Goal: Contribute content: Add original content to the website for others to see

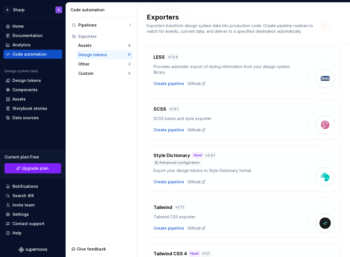
scroll to position [365, 0]
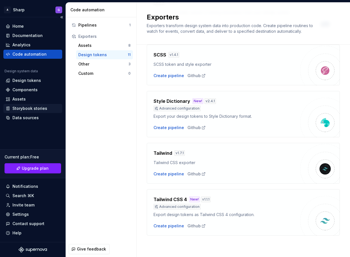
click at [16, 108] on div "Storybook stories" at bounding box center [29, 109] width 35 height 6
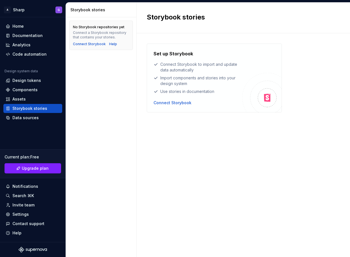
drag, startPoint x: 81, startPoint y: 41, endPoint x: 115, endPoint y: 44, distance: 34.3
click at [118, 43] on div "No Storybook repositories yet Connect a Storybook repository that contains your…" at bounding box center [101, 35] width 56 height 22
click at [111, 43] on div "Help" at bounding box center [113, 44] width 8 height 5
click at [28, 85] on div "Design tokens" at bounding box center [32, 80] width 59 height 9
click at [28, 90] on div "Components" at bounding box center [24, 90] width 25 height 6
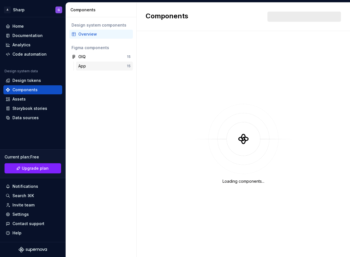
click at [103, 69] on div "App 15" at bounding box center [104, 66] width 57 height 9
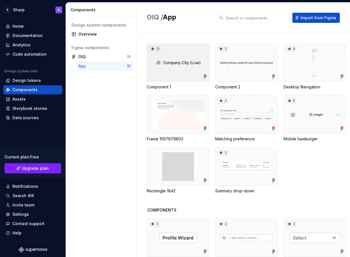
click at [171, 66] on div "12" at bounding box center [178, 63] width 63 height 38
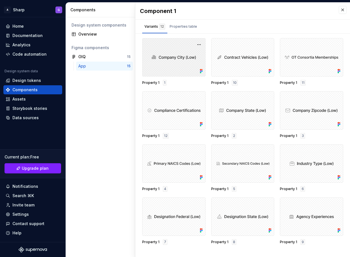
click at [185, 56] on div at bounding box center [173, 57] width 63 height 38
click at [178, 58] on div at bounding box center [173, 57] width 63 height 38
click at [182, 72] on div at bounding box center [173, 57] width 63 height 38
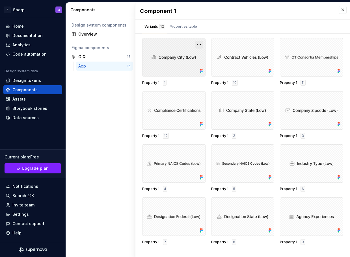
click at [197, 48] on button "button" at bounding box center [199, 45] width 8 height 8
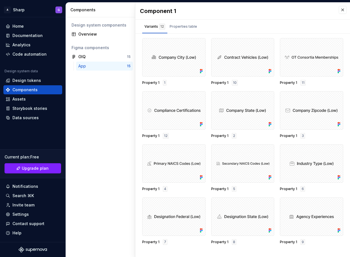
click at [160, 82] on div "Property 1 1" at bounding box center [173, 83] width 63 height 6
click at [154, 82] on span "Property 1" at bounding box center [150, 83] width 17 height 5
click at [177, 27] on div "Properties table" at bounding box center [183, 27] width 27 height 6
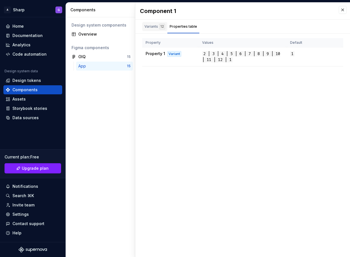
click at [158, 29] on div "Variants 12" at bounding box center [155, 27] width 21 height 6
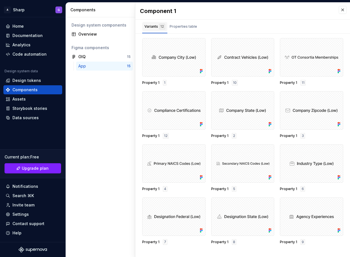
click at [150, 25] on div "Variants 12" at bounding box center [155, 27] width 21 height 6
click at [101, 59] on div "OIQ" at bounding box center [99, 57] width 42 height 6
click at [102, 66] on div "App" at bounding box center [102, 66] width 49 height 6
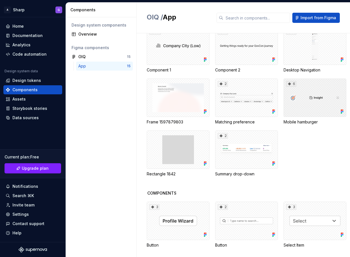
scroll to position [28, 0]
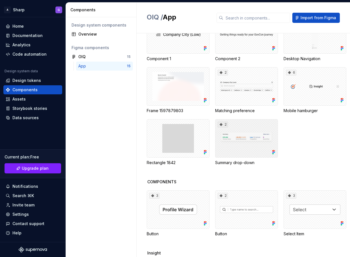
click at [242, 158] on div "2" at bounding box center [246, 138] width 63 height 38
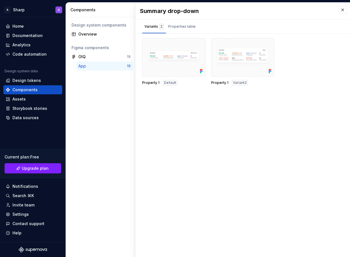
click at [242, 187] on div "Summary drop-down Variants 2 Properties table Property 1 Default Property 1 Var…" at bounding box center [243, 130] width 215 height 255
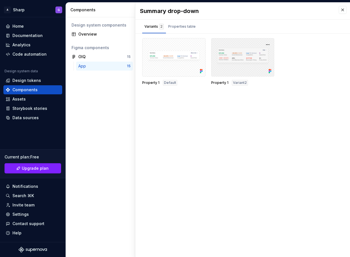
click at [243, 67] on div at bounding box center [242, 57] width 63 height 38
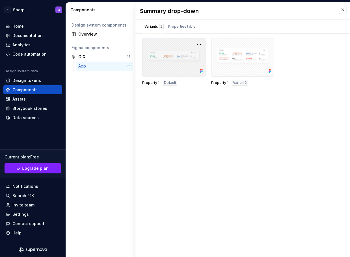
click at [192, 59] on div at bounding box center [173, 57] width 63 height 38
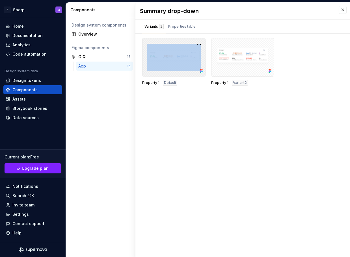
drag, startPoint x: 192, startPoint y: 59, endPoint x: 191, endPoint y: 56, distance: 4.1
click at [192, 59] on div at bounding box center [173, 57] width 63 height 38
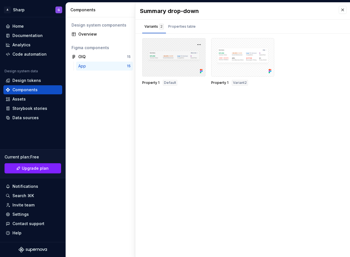
click at [191, 56] on div at bounding box center [173, 57] width 63 height 38
click at [187, 57] on div at bounding box center [173, 57] width 63 height 38
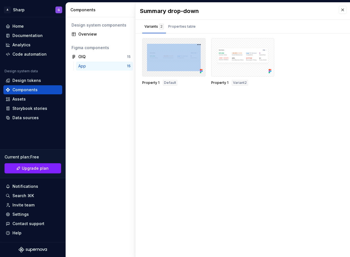
click at [187, 57] on div at bounding box center [173, 57] width 63 height 38
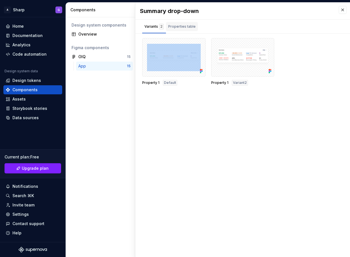
click at [189, 28] on div "Properties table" at bounding box center [181, 27] width 27 height 6
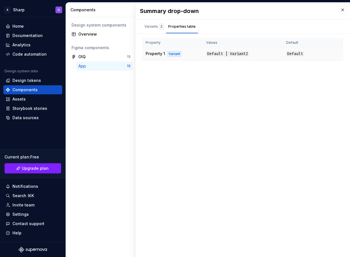
click at [173, 52] on div "Variant" at bounding box center [174, 54] width 14 height 6
click at [158, 25] on div "Variants 2" at bounding box center [154, 27] width 19 height 6
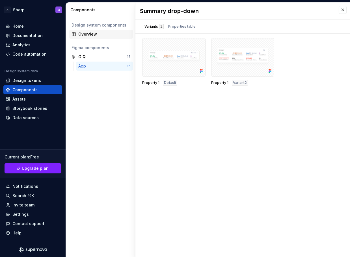
click at [95, 35] on div "Overview" at bounding box center [104, 34] width 52 height 6
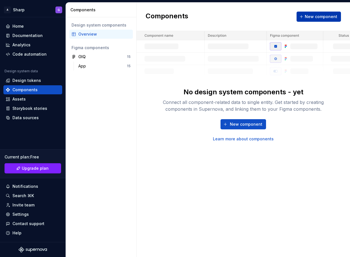
click at [310, 19] on span "New component" at bounding box center [321, 17] width 33 height 6
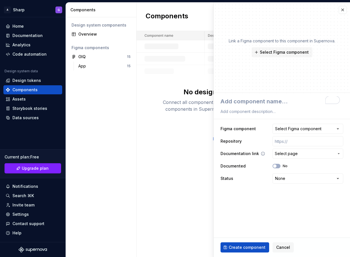
click at [298, 152] on span "Select page" at bounding box center [304, 154] width 59 height 6
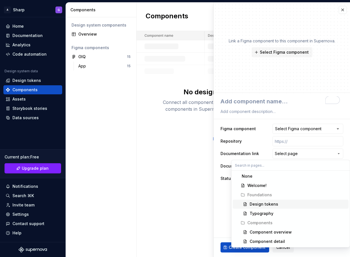
click at [266, 206] on div "Design tokens" at bounding box center [264, 205] width 29 height 6
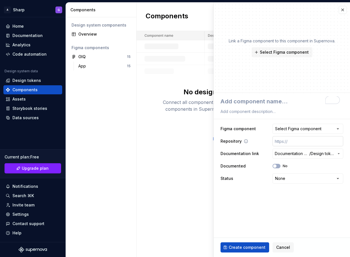
click at [299, 141] on input "text" at bounding box center [308, 141] width 71 height 10
click at [302, 130] on div "Select Figma component" at bounding box center [298, 129] width 46 height 6
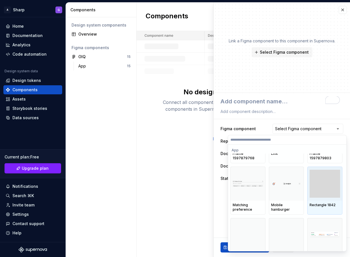
scroll to position [145, 0]
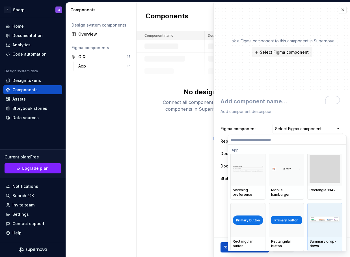
click at [319, 220] on img at bounding box center [325, 221] width 31 height 8
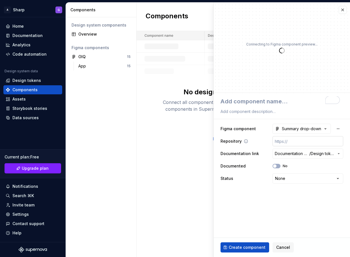
type textarea "*"
click at [285, 180] on html "**********" at bounding box center [175, 128] width 350 height 257
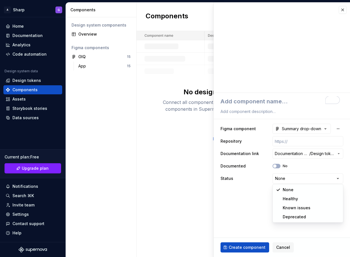
select select "**********"
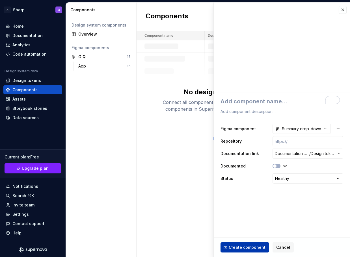
click at [245, 248] on span "Create component" at bounding box center [247, 248] width 37 height 6
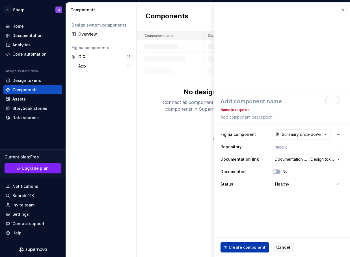
click at [245, 248] on span "Create component" at bounding box center [247, 248] width 37 height 6
click at [285, 100] on textarea "To enrich screen reader interactions, please activate Accessibility in Grammarl…" at bounding box center [281, 101] width 123 height 10
type textarea "*"
type textarea "S"
type textarea "*"
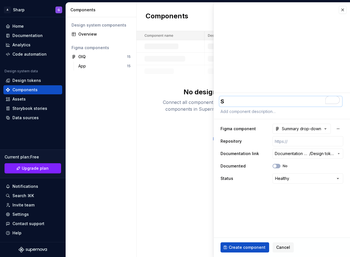
type textarea "Su"
type textarea "*"
type textarea "Sum"
type textarea "*"
type textarea "Summ"
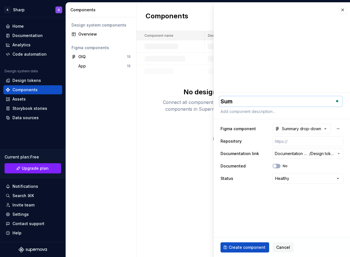
type textarea "*"
type textarea "Summa"
type textarea "*"
type textarea "C"
type textarea "*"
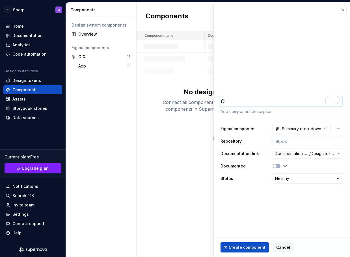
type textarea "Co"
type textarea "*"
type textarea "Con"
type textarea "*"
type textarea "Cont"
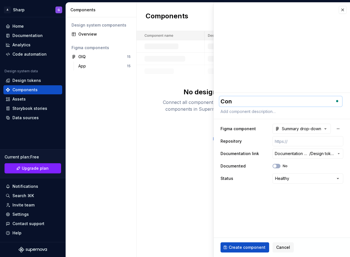
type textarea "*"
type textarea "Contr"
type textarea "*"
type textarea "Contra"
type textarea "*"
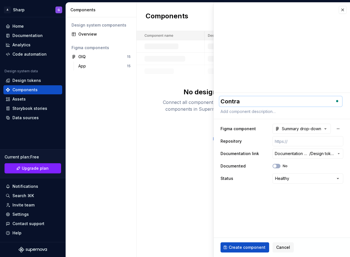
type textarea "Contrat"
type textarea "*"
type textarea "Contra"
type textarea "*"
type textarea "Contrac"
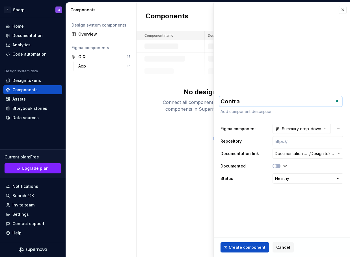
type textarea "*"
type textarea "Contract"
type textarea "*"
type textarea "Contract"
type textarea "*"
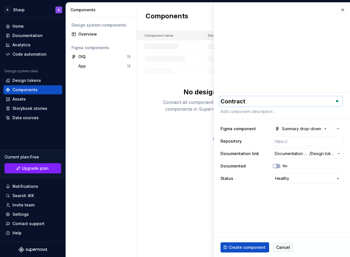
type textarea "Contract S"
type textarea "*"
type textarea "Contract Su"
type textarea "*"
type textarea "Contract Sum"
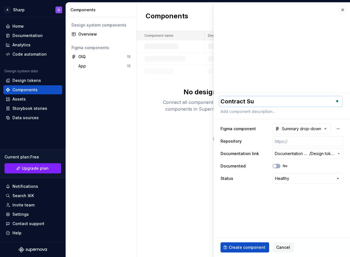
type textarea "*"
type textarea "Contract Summ"
type textarea "*"
type textarea "Contract Summa"
type textarea "*"
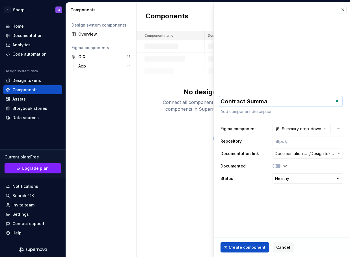
type textarea "Contract [PERSON_NAME]"
type textarea "*"
type textarea "Contract Summary"
type textarea "*"
type textarea "Contract Summary"
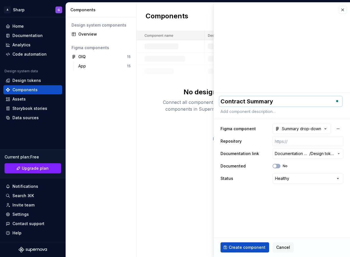
type textarea "*"
type textarea "Contract Summary c"
type textarea "*"
type textarea "Contract Summary ca"
type textarea "*"
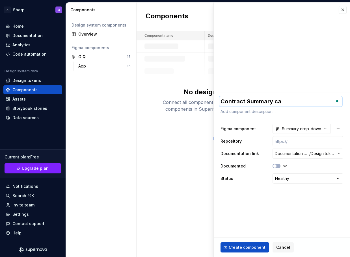
type textarea "Contract Summary car"
type textarea "*"
type textarea "Contract Summary card"
type textarea "*"
click at [278, 102] on textarea "Contract Summary card" at bounding box center [281, 101] width 123 height 10
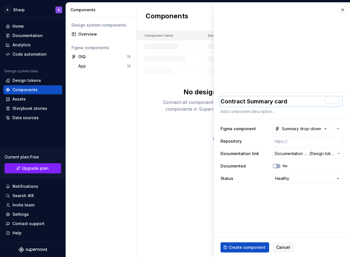
type textarea "Contract Summary ard"
type textarea "*"
type textarea "Contract Summary Card"
type textarea "*"
type textarea "Contract Summary Card"
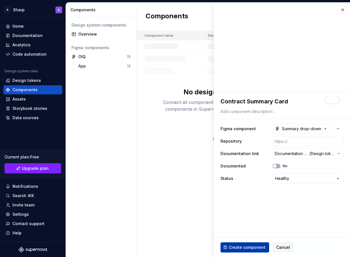
click at [247, 244] on button "Create component" at bounding box center [245, 248] width 49 height 10
type textarea "*"
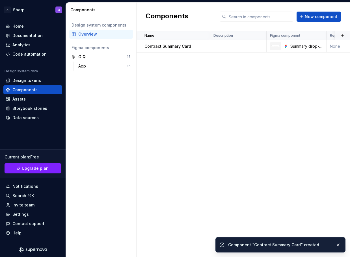
click at [162, 77] on div "Name Description Figma component Repository Documentation link Documented Statu…" at bounding box center [244, 144] width 214 height 226
click at [190, 49] on td "Contract Summary Card" at bounding box center [174, 46] width 74 height 12
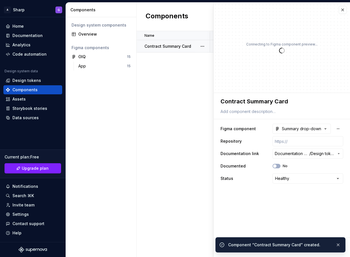
click at [179, 45] on p "Contract Summary Card" at bounding box center [168, 47] width 47 height 6
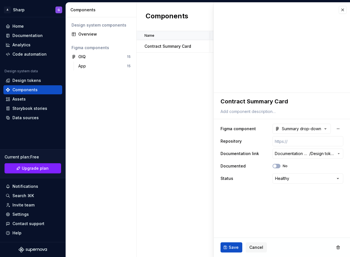
click at [176, 70] on div "Name Description Figma component Repository Documentation link Documented Statu…" at bounding box center [244, 144] width 214 height 226
click at [203, 45] on button "button" at bounding box center [203, 46] width 8 height 8
click at [214, 56] on div "Open component detail" at bounding box center [232, 58] width 47 height 6
click at [344, 11] on button "button" at bounding box center [343, 10] width 8 height 8
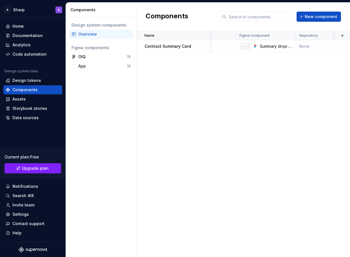
scroll to position [0, 29]
click at [252, 45] on div "Summary drop-down" at bounding box center [267, 46] width 60 height 8
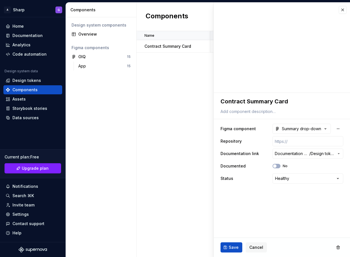
drag, startPoint x: 244, startPoint y: 92, endPoint x: 147, endPoint y: 92, distance: 96.2
click at [147, 92] on div "Name Description Figma component Repository Documentation link Documented Statu…" at bounding box center [244, 144] width 214 height 226
click at [42, 55] on div "Code automation" at bounding box center [29, 54] width 34 height 6
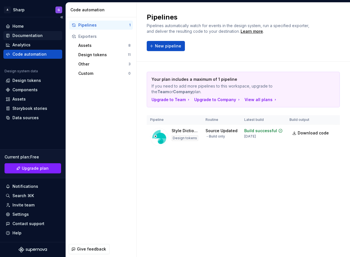
click at [48, 35] on div "Documentation" at bounding box center [33, 36] width 54 height 6
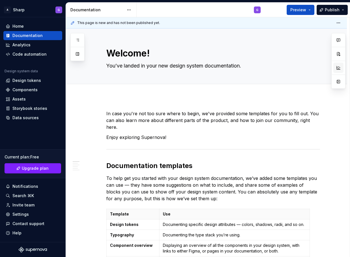
click at [340, 69] on button "button" at bounding box center [339, 68] width 10 height 10
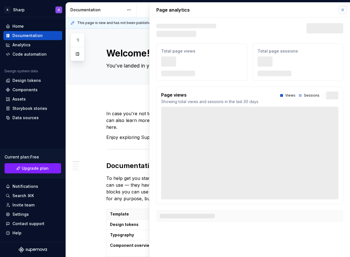
click at [345, 10] on button "button" at bounding box center [343, 10] width 8 height 8
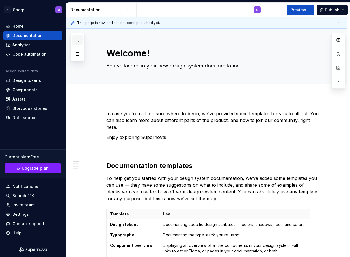
click at [76, 40] on icon "button" at bounding box center [77, 40] width 5 height 5
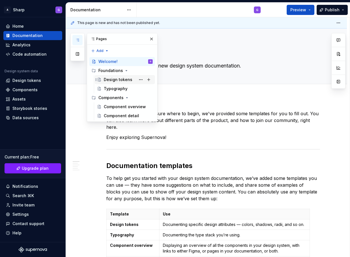
click at [109, 76] on div "Design tokens" at bounding box center [128, 80] width 49 height 8
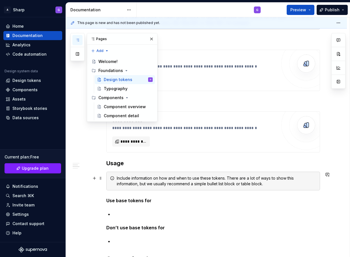
scroll to position [112, 0]
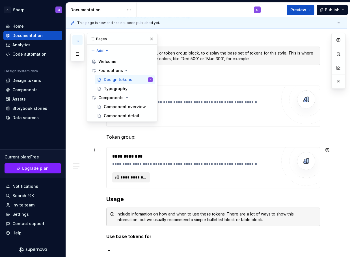
click at [130, 173] on button "**********" at bounding box center [131, 178] width 38 height 10
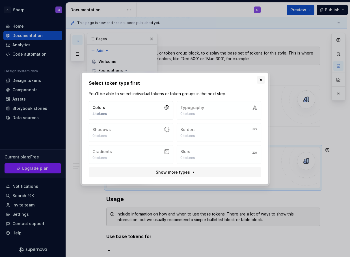
click at [261, 81] on button "button" at bounding box center [261, 80] width 8 height 8
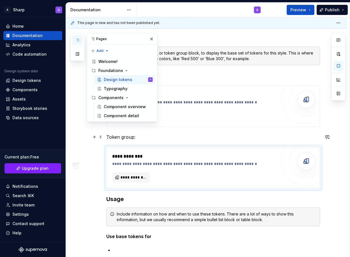
click at [96, 137] on button "button" at bounding box center [95, 137] width 8 height 8
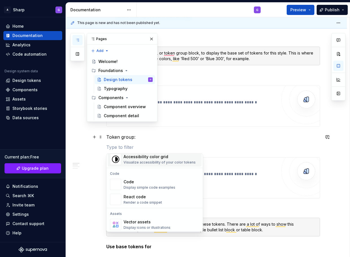
scroll to position [453, 0]
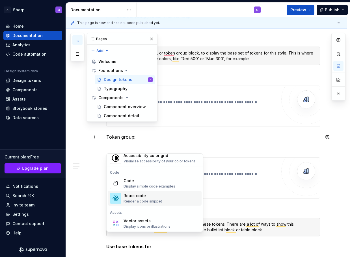
click at [171, 200] on div "React code Render a code snippet" at bounding box center [162, 198] width 76 height 11
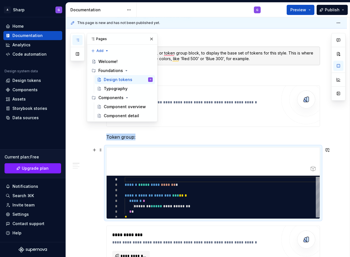
type textarea "*"
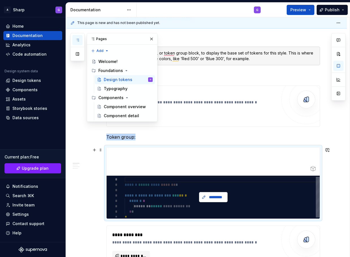
click at [205, 196] on button "*********" at bounding box center [213, 197] width 29 height 10
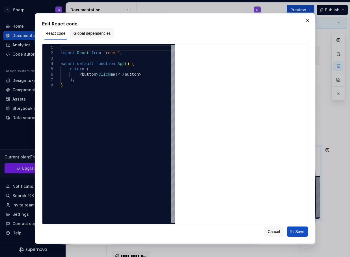
click at [107, 32] on span "Global dependencies" at bounding box center [92, 34] width 37 height 6
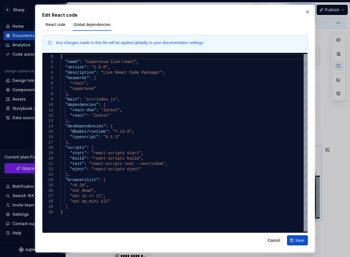
drag, startPoint x: 148, startPoint y: 41, endPoint x: 148, endPoint y: 35, distance: 5.7
click at [148, 37] on div "Any changes made to this file will be applied globally to your documentation se…" at bounding box center [175, 42] width 266 height 15
click at [112, 189] on div "{ "name" : "supernova-live-react" , "version" : "1.0.0" , "description" : "Live…" at bounding box center [184, 221] width 247 height 334
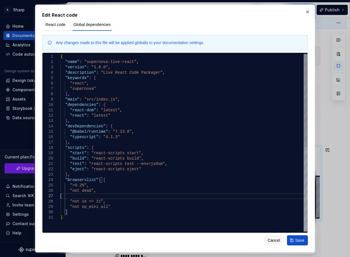
type textarea "**********"
click at [271, 243] on span "Cancel" at bounding box center [274, 241] width 12 height 6
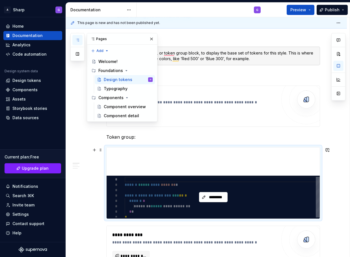
click at [202, 192] on div "*********" at bounding box center [213, 197] width 213 height 43
click at [206, 195] on button "*********" at bounding box center [213, 197] width 29 height 10
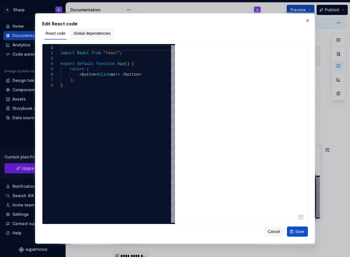
click at [105, 29] on button "Global dependencies" at bounding box center [92, 33] width 44 height 10
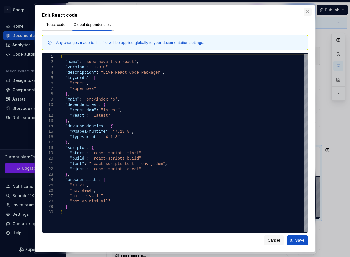
click at [309, 11] on button "button" at bounding box center [308, 12] width 8 height 8
type textarea "*"
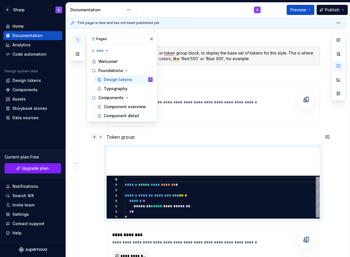
click at [94, 138] on button "button" at bounding box center [95, 137] width 8 height 8
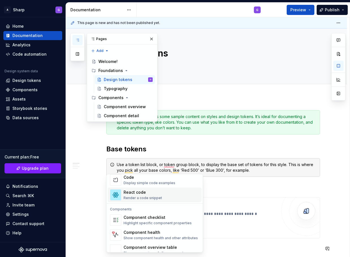
scroll to position [0, 0]
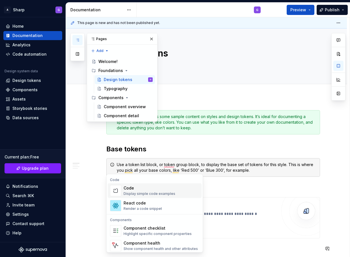
click at [150, 193] on div "Display simple code examples" at bounding box center [150, 194] width 52 height 5
type textarea "*"
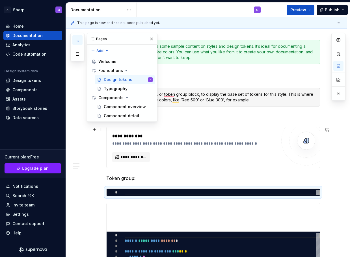
scroll to position [94, 0]
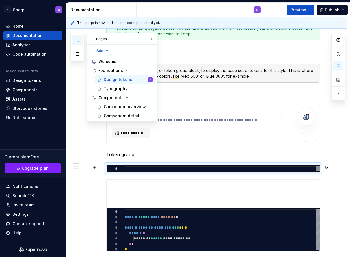
click at [126, 168] on div "To enrich screen reader interactions, please activate Accessibility in Grammarl…" at bounding box center [222, 168] width 195 height 5
click at [230, 170] on div "To enrich screen reader interactions, please activate Accessibility in Grammarl…" at bounding box center [222, 168] width 195 height 5
click at [249, 170] on div "To enrich screen reader interactions, please activate Accessibility in Grammarl…" at bounding box center [222, 168] width 195 height 5
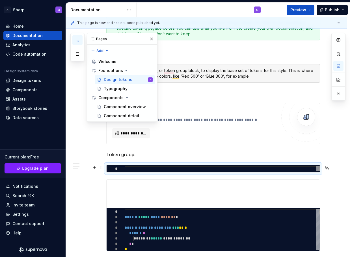
click at [249, 170] on div "To enrich screen reader interactions, please activate Accessibility in Grammarl…" at bounding box center [222, 168] width 195 height 5
click at [328, 167] on button "button" at bounding box center [328, 168] width 8 height 8
click at [125, 170] on div "To enrich screen reader interactions, please activate Accessibility in Grammarl…" at bounding box center [222, 168] width 195 height 5
click at [125, 167] on div "To enrich screen reader interactions, please activate Accessibility in Grammarl…" at bounding box center [222, 168] width 195 height 5
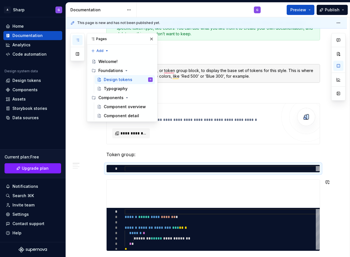
type textarea "**"
type textarea "*"
type textarea "***"
type textarea "*"
type textarea "****"
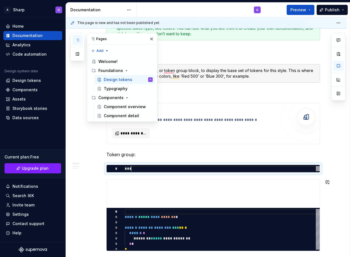
type textarea "*"
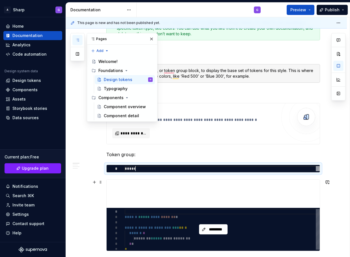
type textarea "*****"
click at [150, 226] on div "*********" at bounding box center [213, 229] width 213 height 43
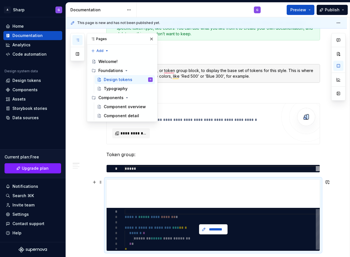
click at [203, 227] on button "*********" at bounding box center [213, 230] width 29 height 10
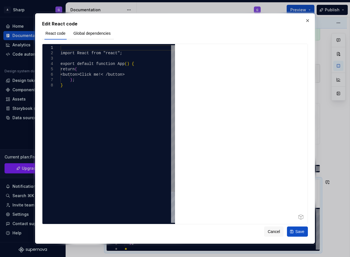
type textarea "**********"
click at [124, 100] on div "import React from "react"; export default function App ( ) { return ( <button>C…" at bounding box center [118, 153] width 115 height 216
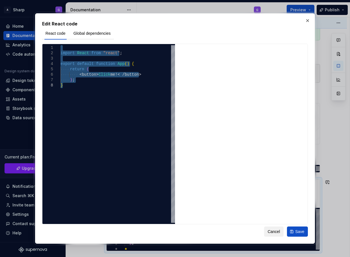
click at [281, 232] on button "Cancel" at bounding box center [274, 232] width 20 height 10
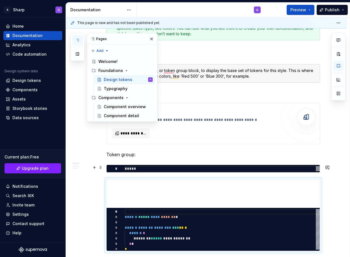
click at [168, 170] on div "*****" at bounding box center [222, 168] width 195 height 5
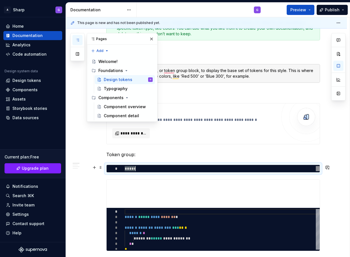
type textarea "*"
type textarea "**********"
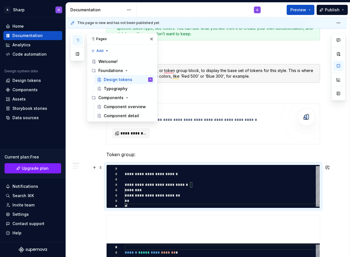
click at [316, 166] on div "To enrich screen reader interactions, please activate Accessibility in Grammarl…" at bounding box center [318, 185] width 4 height 38
drag, startPoint x: 132, startPoint y: 174, endPoint x: 108, endPoint y: 166, distance: 25.1
click at [110, 165] on div "**********" at bounding box center [213, 186] width 213 height 43
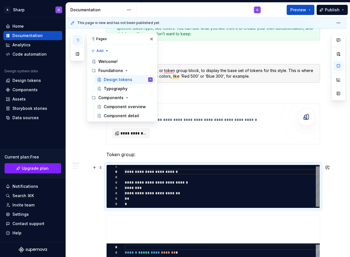
click at [175, 180] on div "**********" at bounding box center [222, 185] width 195 height 43
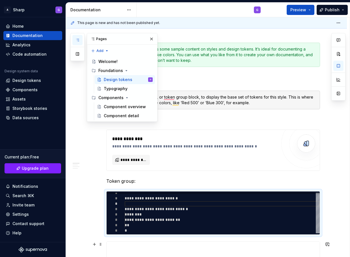
scroll to position [0, 0]
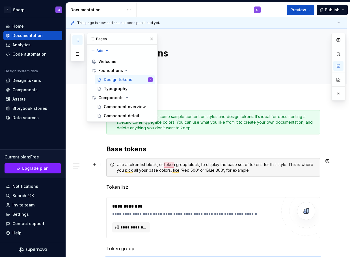
click at [166, 163] on div "Use a token list block, or token group block, to display the base set of tokens…" at bounding box center [217, 167] width 200 height 11
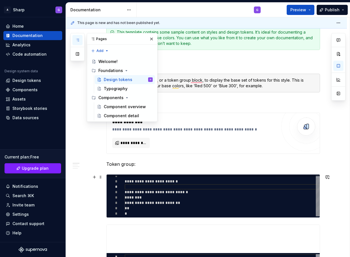
scroll to position [85, 0]
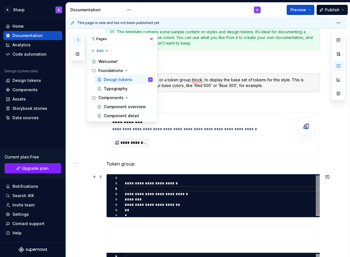
click at [223, 201] on div "**********" at bounding box center [222, 197] width 195 height 43
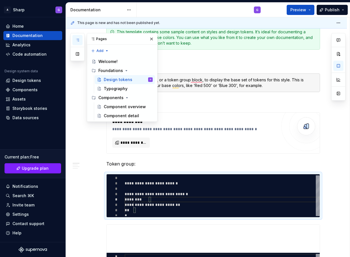
type textarea "*"
